Goal: Information Seeking & Learning: Learn about a topic

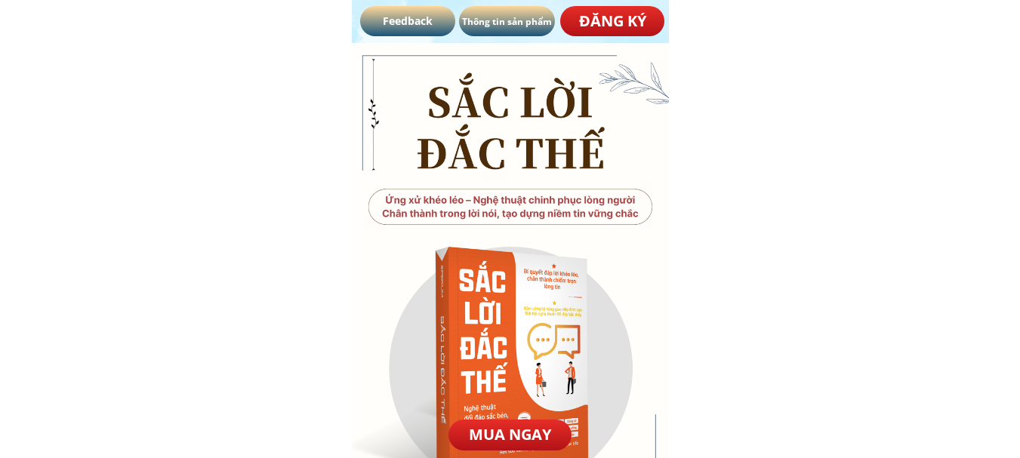
click at [488, 254] on div at bounding box center [510, 324] width 317 height 563
click at [497, 269] on div at bounding box center [510, 324] width 317 height 563
drag, startPoint x: 498, startPoint y: 269, endPoint x: 410, endPoint y: 254, distance: 89.7
click at [410, 254] on div at bounding box center [510, 324] width 317 height 563
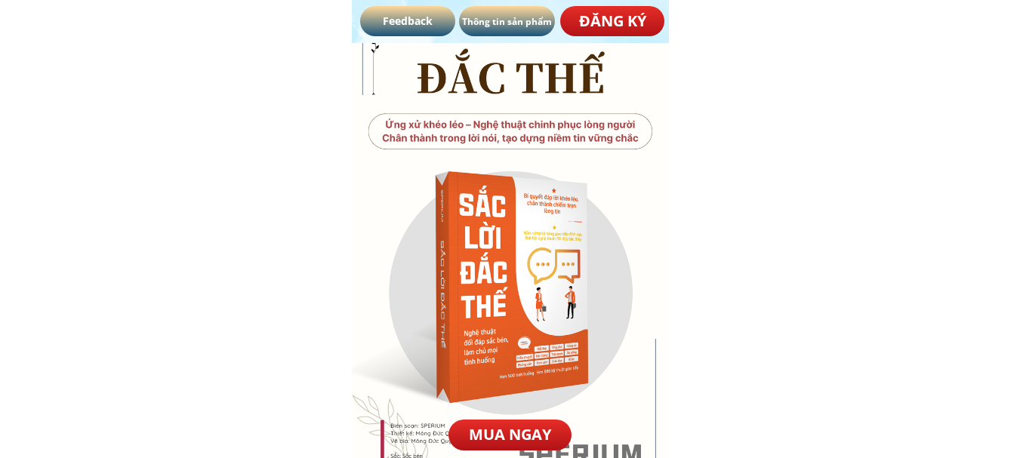
click at [543, 266] on div at bounding box center [510, 249] width 317 height 563
drag, startPoint x: 543, startPoint y: 266, endPoint x: 560, endPoint y: 242, distance: 29.1
click at [517, 264] on div at bounding box center [510, 249] width 317 height 563
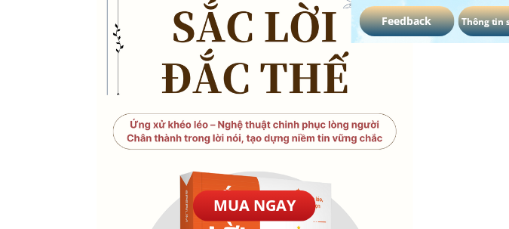
drag, startPoint x: 534, startPoint y: 45, endPoint x: 79, endPoint y: 104, distance: 458.1
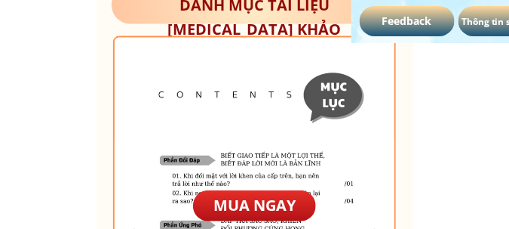
scroll to position [4566, 0]
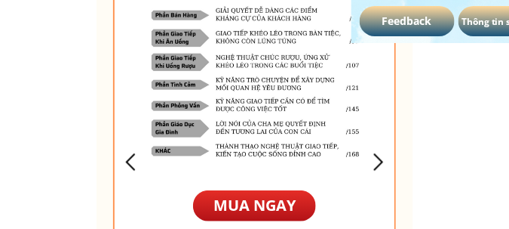
click at [380, 159] on div at bounding box center [378, 161] width 25 height 25
click at [380, 160] on div at bounding box center [378, 161] width 25 height 25
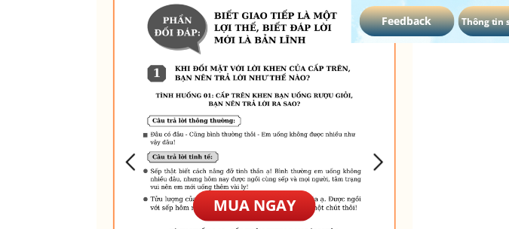
click at [380, 160] on div at bounding box center [378, 161] width 25 height 25
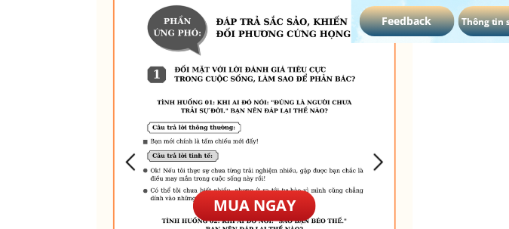
click at [380, 161] on div at bounding box center [378, 161] width 25 height 25
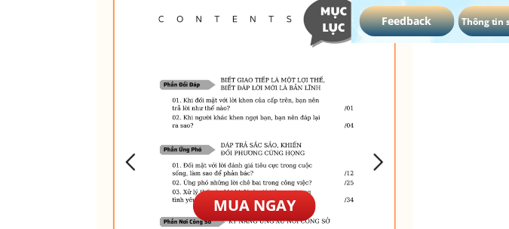
click at [380, 161] on div at bounding box center [378, 161] width 25 height 25
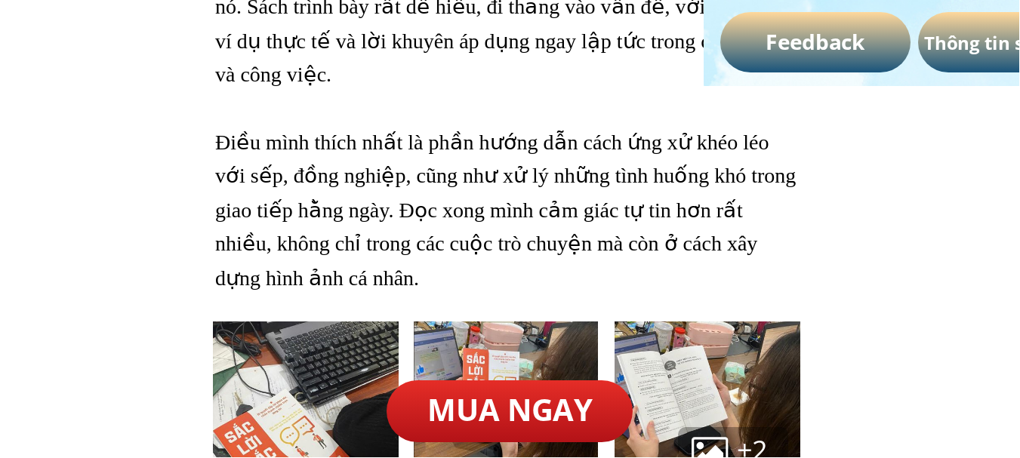
scroll to position [7773, 0]
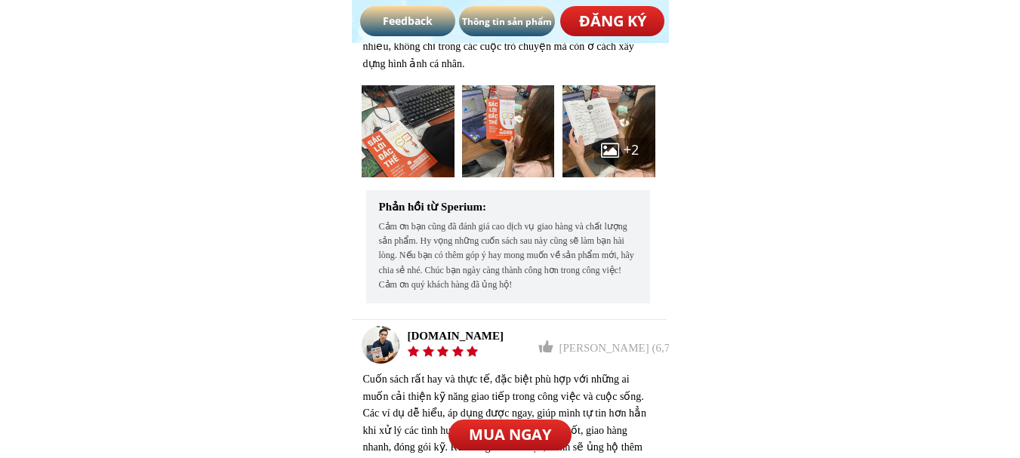
drag, startPoint x: 454, startPoint y: 0, endPoint x: 692, endPoint y: 245, distance: 341.0
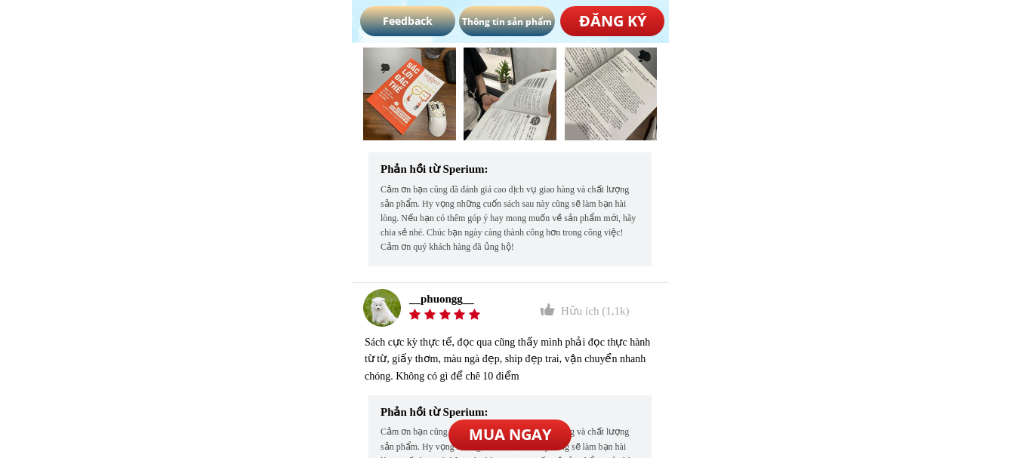
scroll to position [8947, 0]
